Goal: Find specific page/section: Find specific page/section

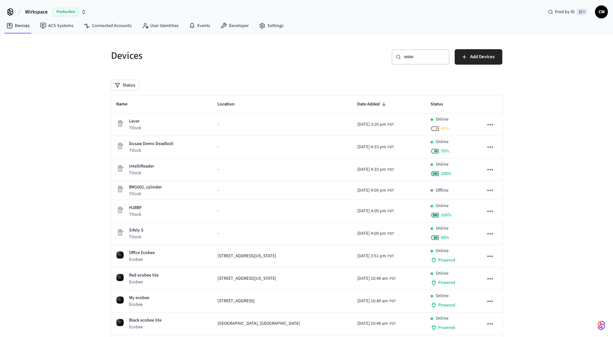
click at [33, 13] on span "Wirkspace" at bounding box center [36, 12] width 23 height 8
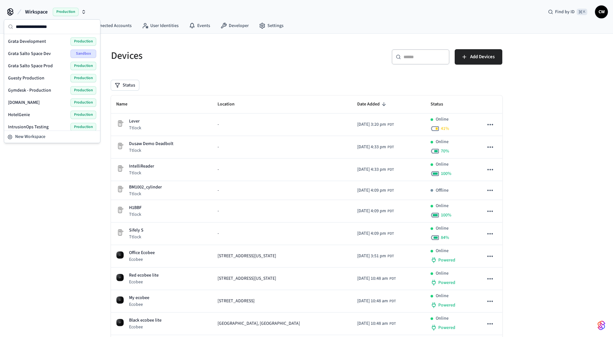
scroll to position [110, 0]
click at [56, 165] on div "Devices ​ ​ Add Devices Status Name Location Date Added Status Lever Ttlock - […" at bounding box center [306, 246] width 613 height 425
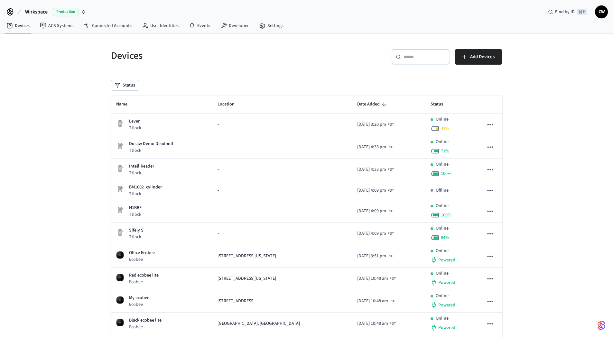
click at [43, 14] on span "Wirkspace" at bounding box center [36, 12] width 23 height 8
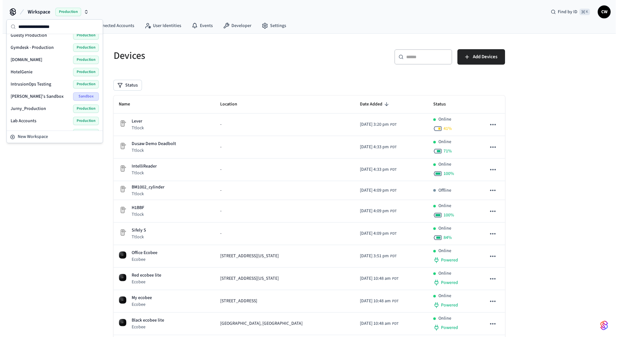
scroll to position [175, 0]
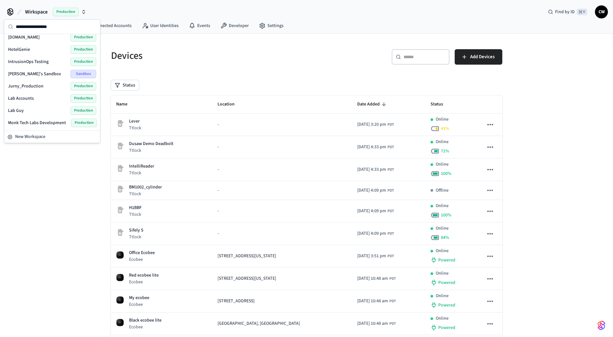
click at [36, 85] on span "Jurny_Production" at bounding box center [25, 86] width 35 height 6
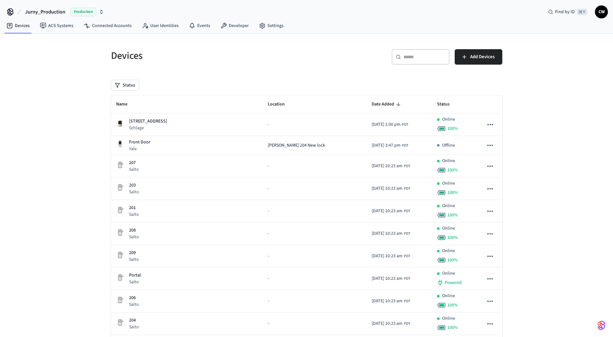
click at [68, 24] on link "ACS Systems" at bounding box center [57, 26] width 44 height 12
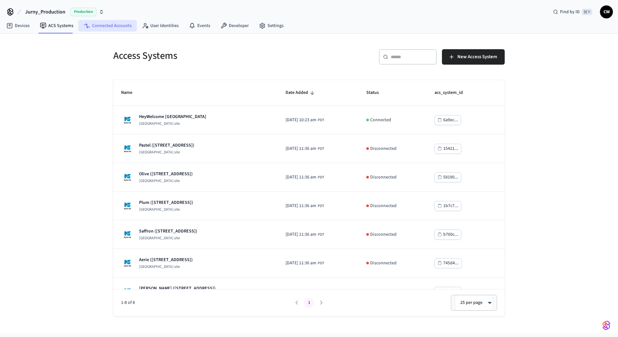
click at [121, 27] on link "Connected Accounts" at bounding box center [108, 26] width 58 height 12
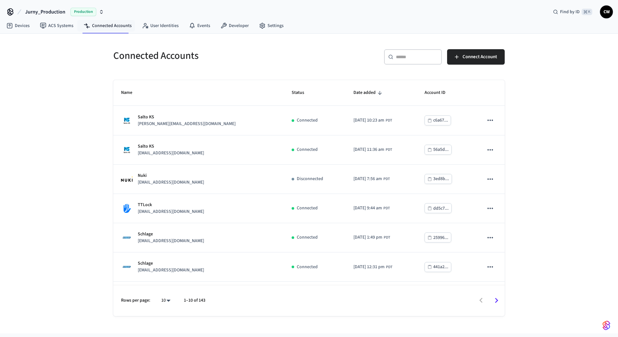
click at [75, 68] on div "Connected Accounts ​ ​ Connect Account Name Status Date added Account ID Salto …" at bounding box center [309, 184] width 618 height 300
click at [255, 38] on div "Connected Accounts ​ ​ Connect Account Name Status Date added Account ID Salto …" at bounding box center [309, 175] width 412 height 283
click at [88, 58] on div "Connected Accounts ​ ​ Connect Account Name Status Date added Account ID Salto …" at bounding box center [309, 184] width 618 height 300
click at [65, 142] on div "Connected Accounts ​ ​ Connect Account Name Status Date added Account ID Salto …" at bounding box center [309, 184] width 618 height 300
click at [71, 144] on div "Connected Accounts ​ ​ Connect Account Name Status Date added Account ID Salto …" at bounding box center [309, 184] width 618 height 300
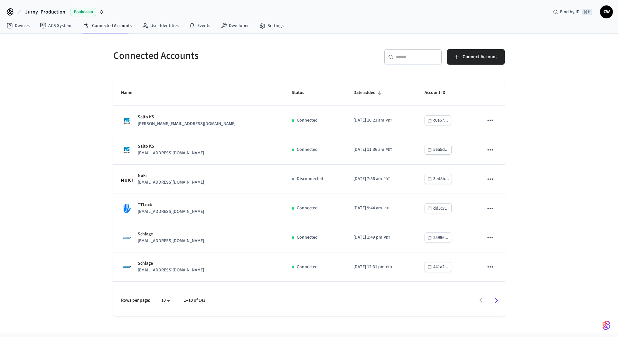
click at [65, 131] on div "Connected Accounts ​ ​ Connect Account Name Status Date added Account ID Salto …" at bounding box center [309, 184] width 618 height 300
click at [189, 46] on div "Connected Accounts" at bounding box center [205, 56] width 199 height 28
click at [63, 28] on link "ACS Systems" at bounding box center [57, 26] width 44 height 12
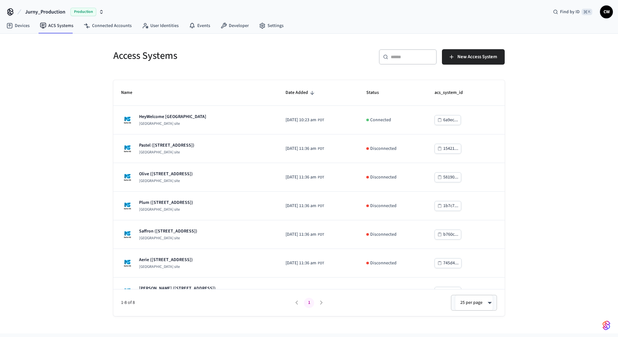
drag, startPoint x: 75, startPoint y: 137, endPoint x: 88, endPoint y: 137, distance: 13.2
click at [75, 137] on div "Access Systems ​ ​ New Access System Name Date Added Status acs_system_id HeyWe…" at bounding box center [309, 184] width 618 height 300
click at [113, 24] on link "Connected Accounts" at bounding box center [108, 26] width 58 height 12
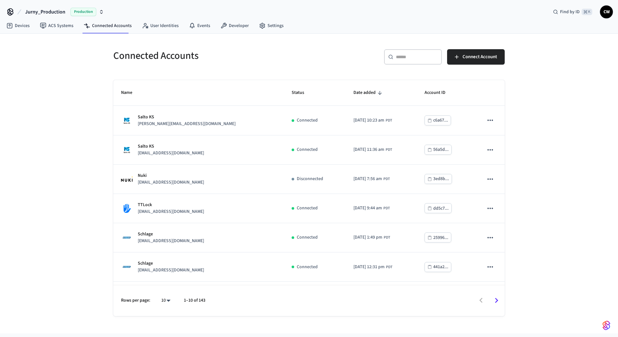
click at [80, 80] on div "Connected Accounts ​ ​ Connect Account Name Status Date added Account ID Salto …" at bounding box center [309, 184] width 618 height 300
click at [63, 30] on link "ACS Systems" at bounding box center [57, 26] width 44 height 12
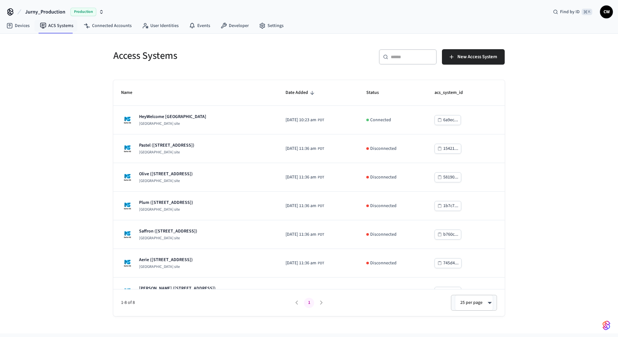
click at [60, 112] on div "Access Systems ​ ​ New Access System Name Date Added Status acs_system_id HeyWe…" at bounding box center [309, 184] width 618 height 300
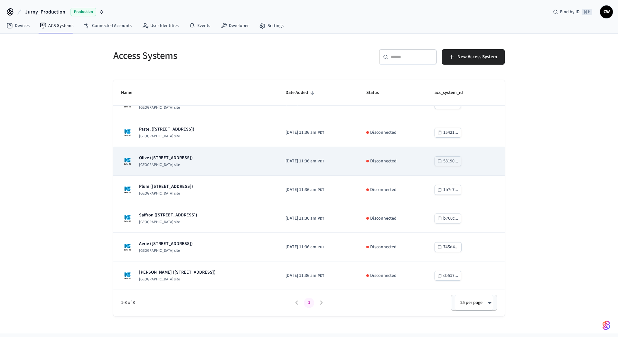
scroll to position [46, 0]
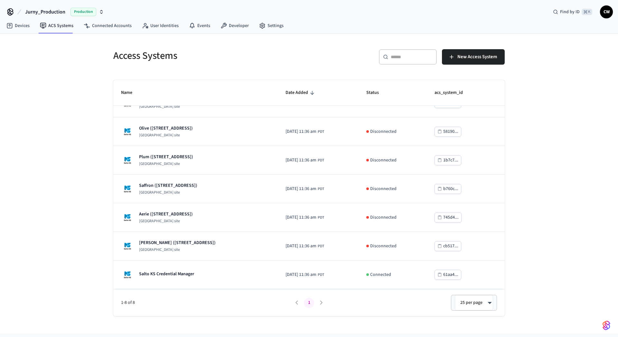
click at [74, 196] on div "Access Systems ​ ​ New Access System Name Date Added Status acs_system_id HeyWe…" at bounding box center [309, 184] width 618 height 300
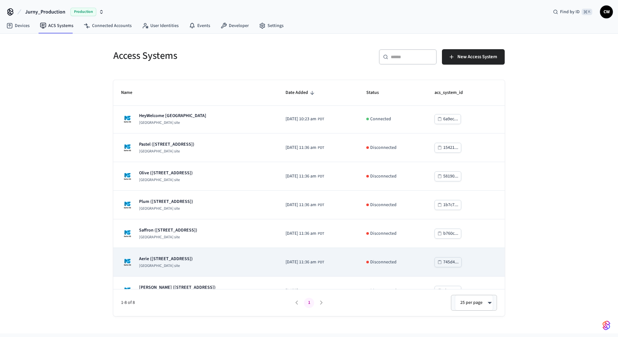
scroll to position [0, 0]
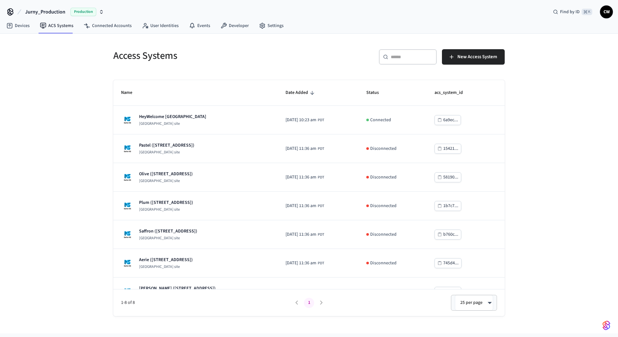
click at [64, 91] on div "Access Systems ​ ​ New Access System Name Date Added Status acs_system_id HeyWe…" at bounding box center [309, 184] width 618 height 300
click at [68, 137] on div "Access Systems ​ ​ New Access System Name Date Added Status acs_system_id HeyWe…" at bounding box center [309, 184] width 618 height 300
click at [114, 18] on div "Jurny_Production Production Find by ID ⌘ K CW" at bounding box center [309, 9] width 618 height 19
click at [117, 24] on link "Connected Accounts" at bounding box center [108, 26] width 58 height 12
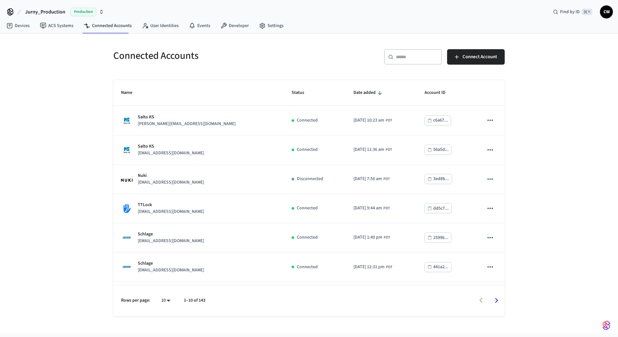
click at [65, 120] on div "Connected Accounts ​ ​ Connect Account Name Status Date added Account ID Salto …" at bounding box center [309, 184] width 618 height 300
click at [52, 28] on link "ACS Systems" at bounding box center [57, 26] width 44 height 12
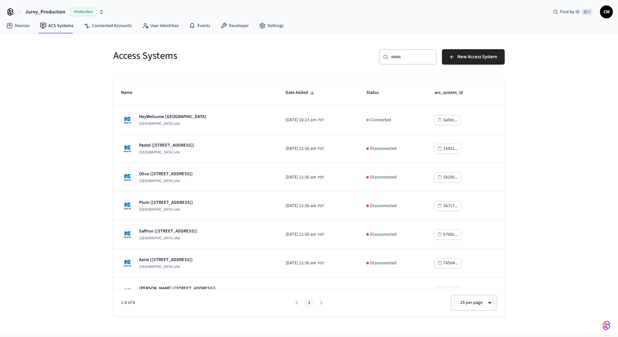
click at [63, 63] on div "Access Systems ​ ​ New Access System Name Date Added Status acs_system_id HeyWe…" at bounding box center [309, 184] width 618 height 300
click at [101, 28] on link "Connected Accounts" at bounding box center [108, 26] width 58 height 12
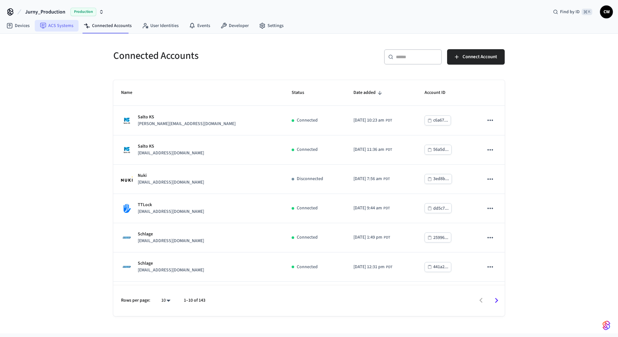
click at [60, 26] on link "ACS Systems" at bounding box center [57, 26] width 44 height 12
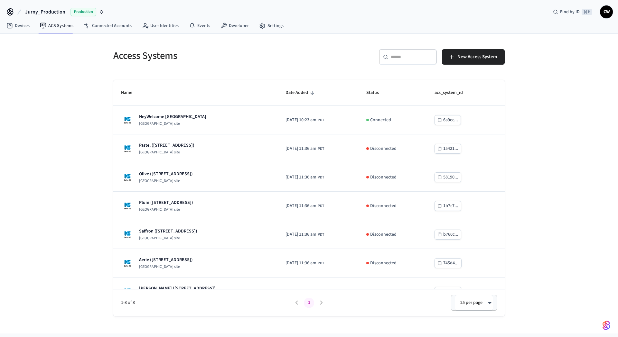
click at [76, 99] on div "Access Systems ​ ​ New Access System Name Date Added Status acs_system_id HeyWe…" at bounding box center [309, 184] width 618 height 300
click at [75, 108] on div "Access Systems ​ ​ New Access System Name Date Added Status acs_system_id HeyWe…" at bounding box center [309, 184] width 618 height 300
click at [77, 112] on div "Access Systems ​ ​ New Access System Name Date Added Status acs_system_id HeyWe…" at bounding box center [309, 184] width 618 height 300
click at [128, 81] on th "Name" at bounding box center [195, 93] width 164 height 26
click at [107, 25] on link "Connected Accounts" at bounding box center [108, 26] width 58 height 12
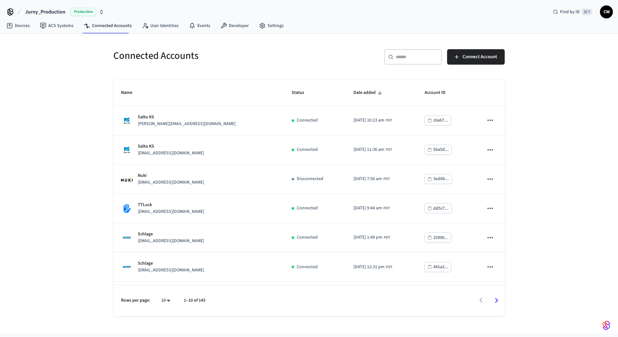
click at [412, 55] on input "text" at bounding box center [417, 57] width 42 height 6
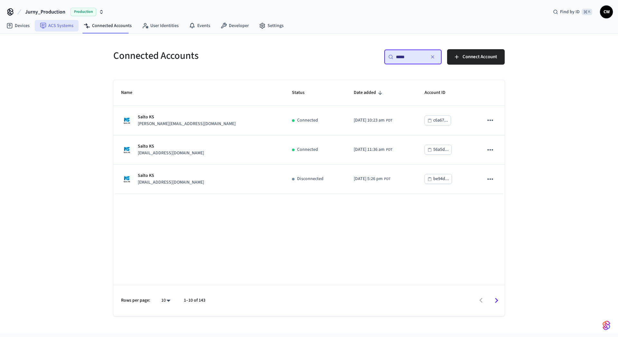
type input "*****"
click at [70, 28] on link "ACS Systems" at bounding box center [57, 26] width 44 height 12
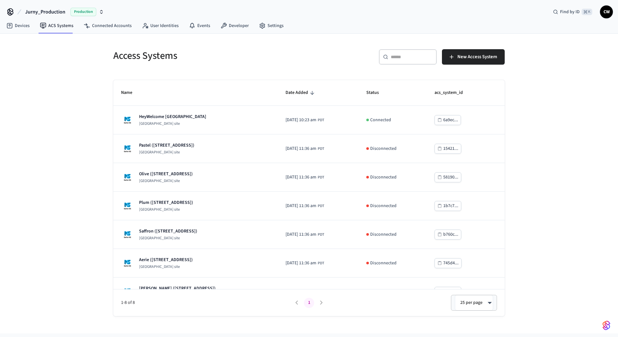
click at [412, 56] on input "text" at bounding box center [412, 57] width 42 height 6
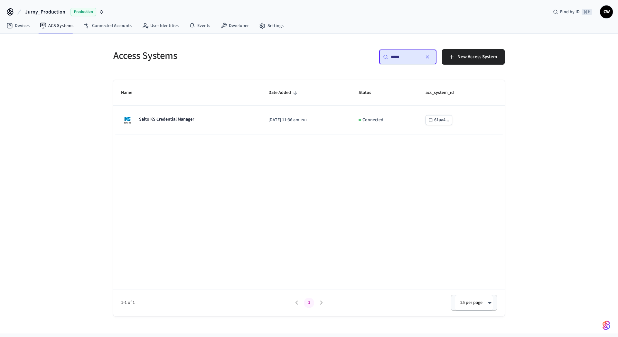
type input "*****"
click at [430, 57] on icon "button" at bounding box center [427, 56] width 5 height 5
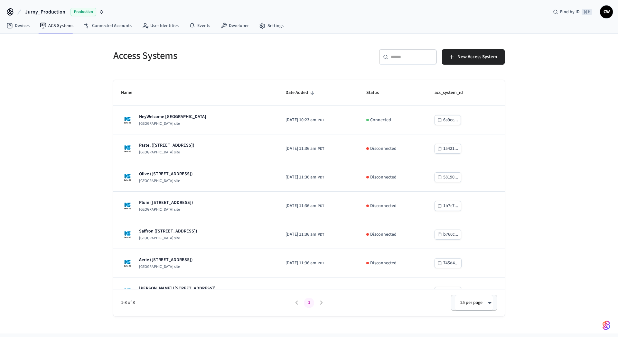
click at [412, 57] on input "text" at bounding box center [412, 57] width 42 height 6
click at [198, 47] on div "Access Systems" at bounding box center [205, 56] width 199 height 28
click at [218, 88] on th "Name" at bounding box center [195, 93] width 164 height 26
click at [44, 13] on span "Jurny_Production" at bounding box center [45, 12] width 40 height 8
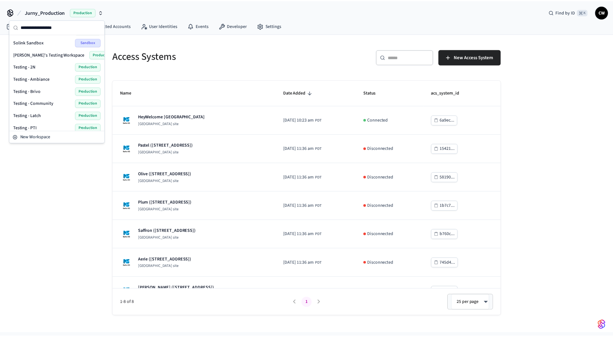
scroll to position [432, 0]
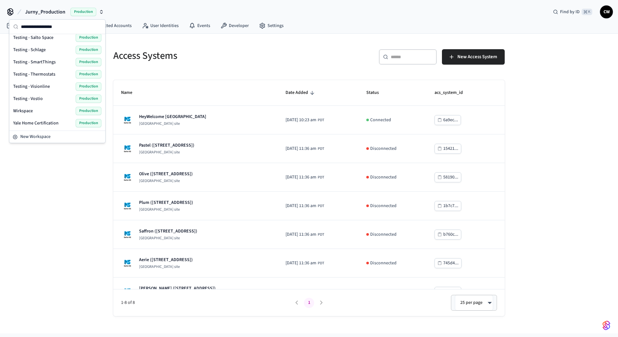
click at [36, 111] on div "Wirkspace Production" at bounding box center [57, 111] width 88 height 8
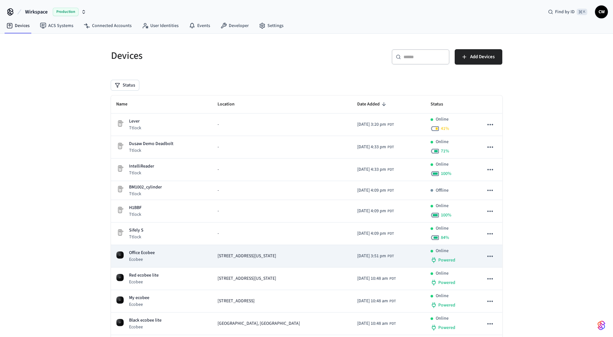
click at [185, 259] on div "Office Ecobee Ecobee" at bounding box center [161, 256] width 91 height 13
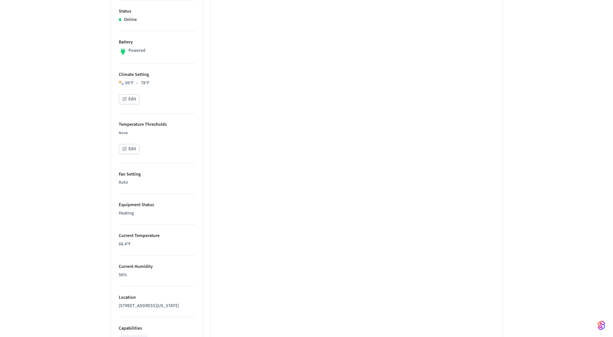
scroll to position [325, 0]
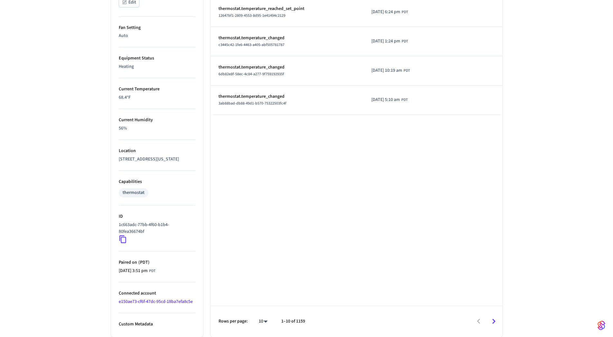
click at [121, 239] on icon at bounding box center [123, 239] width 8 height 8
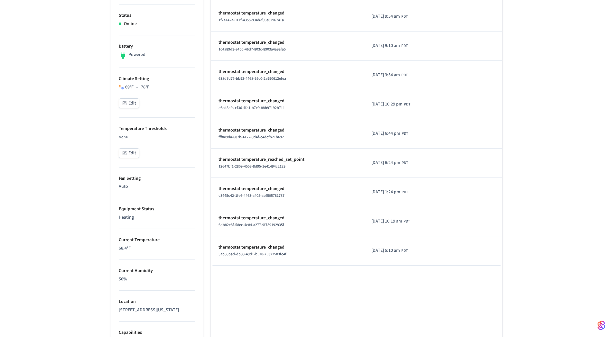
scroll to position [0, 0]
